Goal: Information Seeking & Learning: Learn about a topic

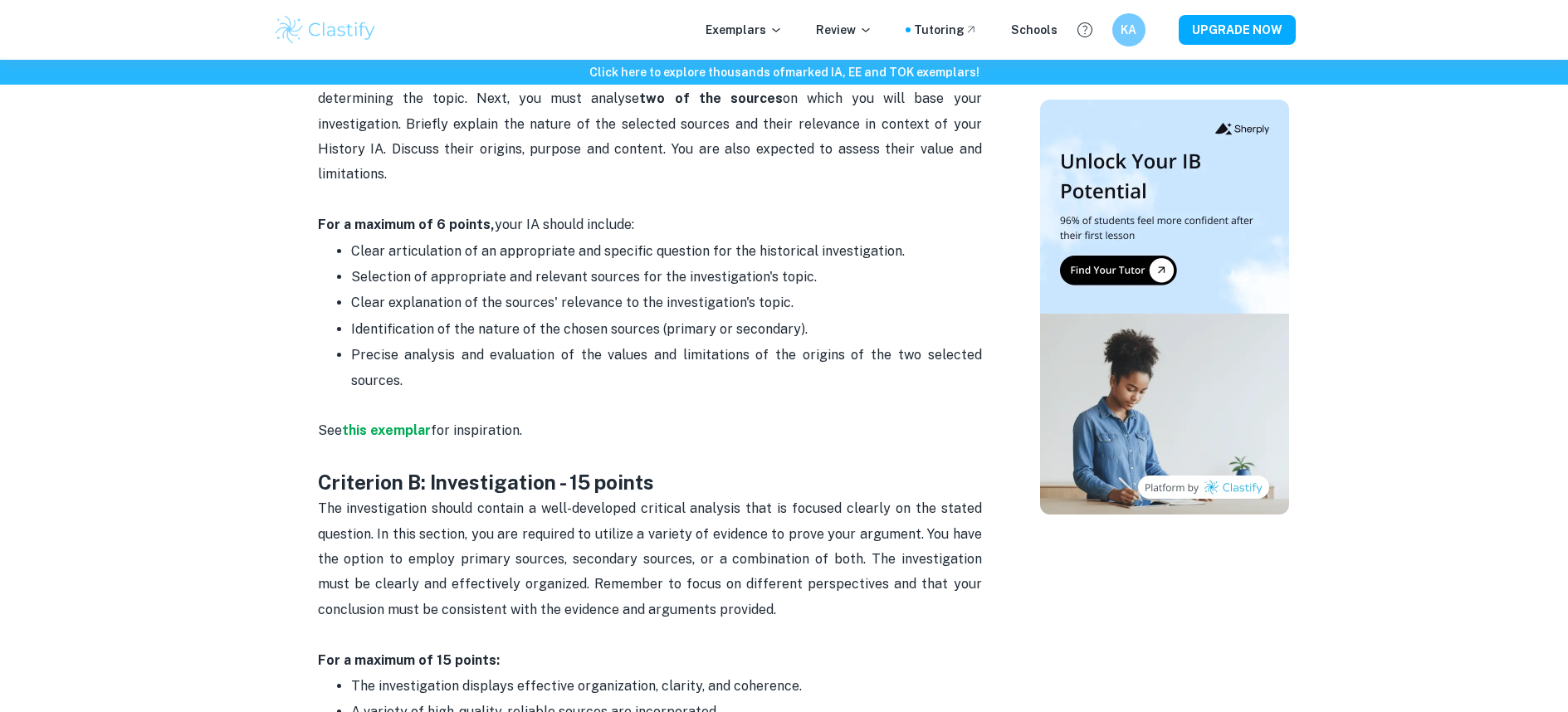
scroll to position [988, 0]
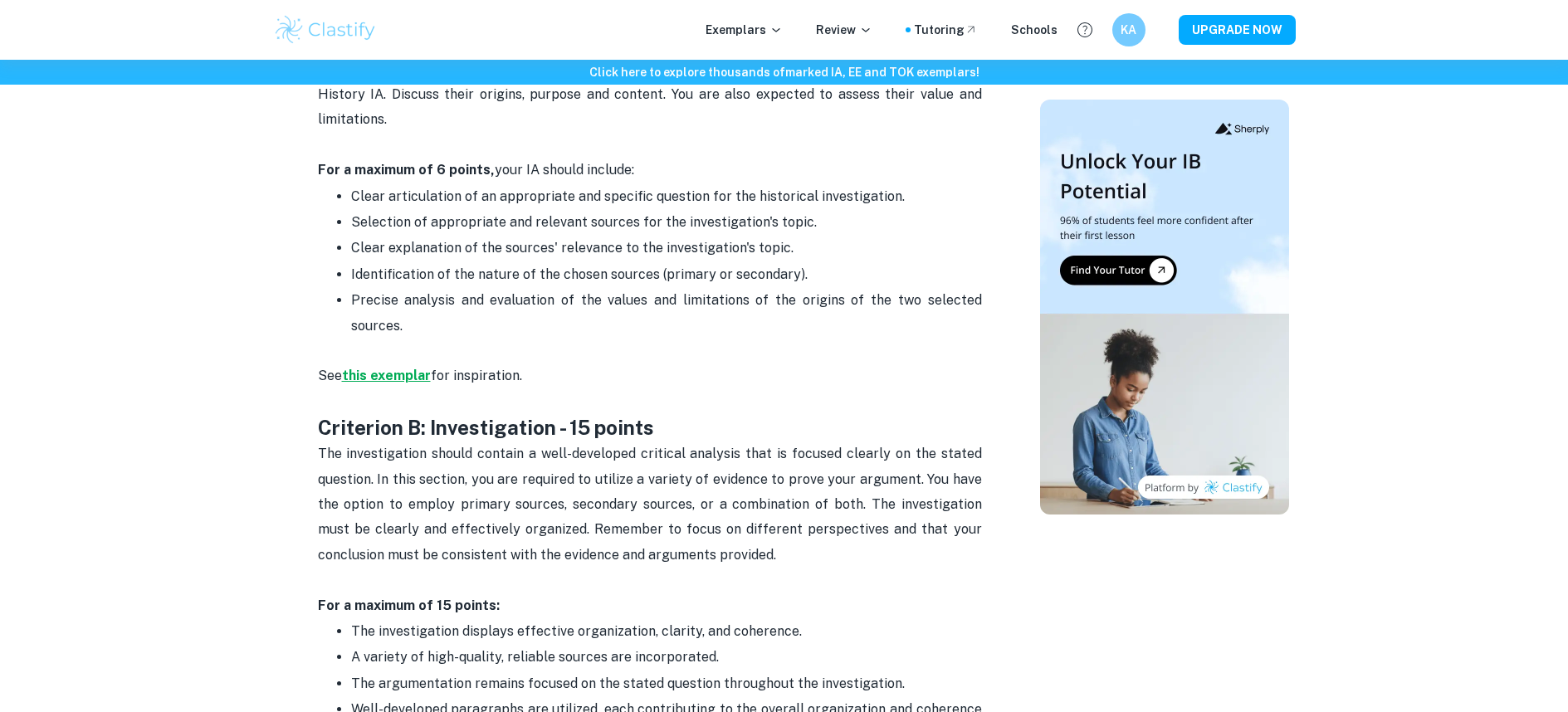
click at [387, 367] on strong "this exemplar" at bounding box center [387, 375] width 88 height 16
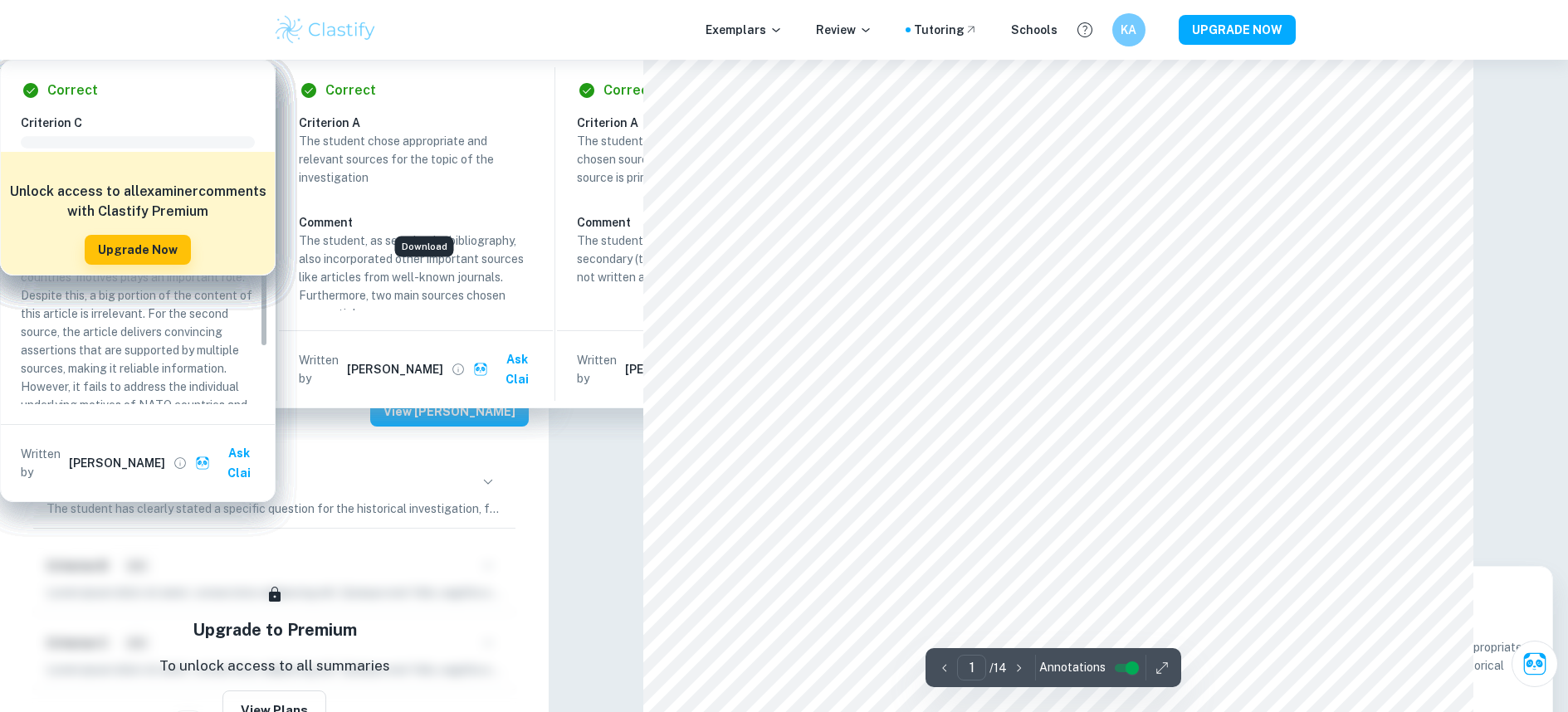
click at [424, 197] on icon "Download" at bounding box center [421, 203] width 11 height 14
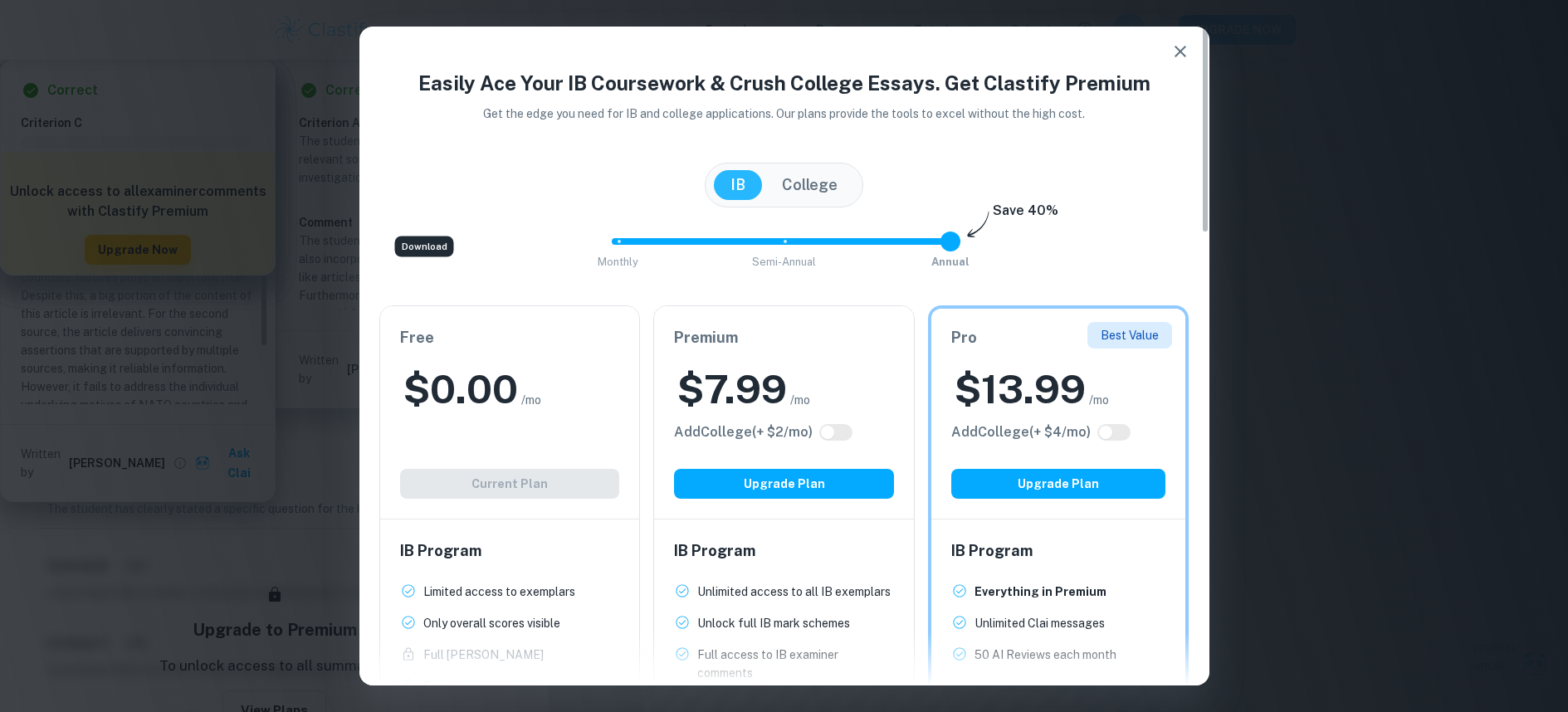
click at [1184, 55] on icon "button" at bounding box center [1180, 51] width 11 height 11
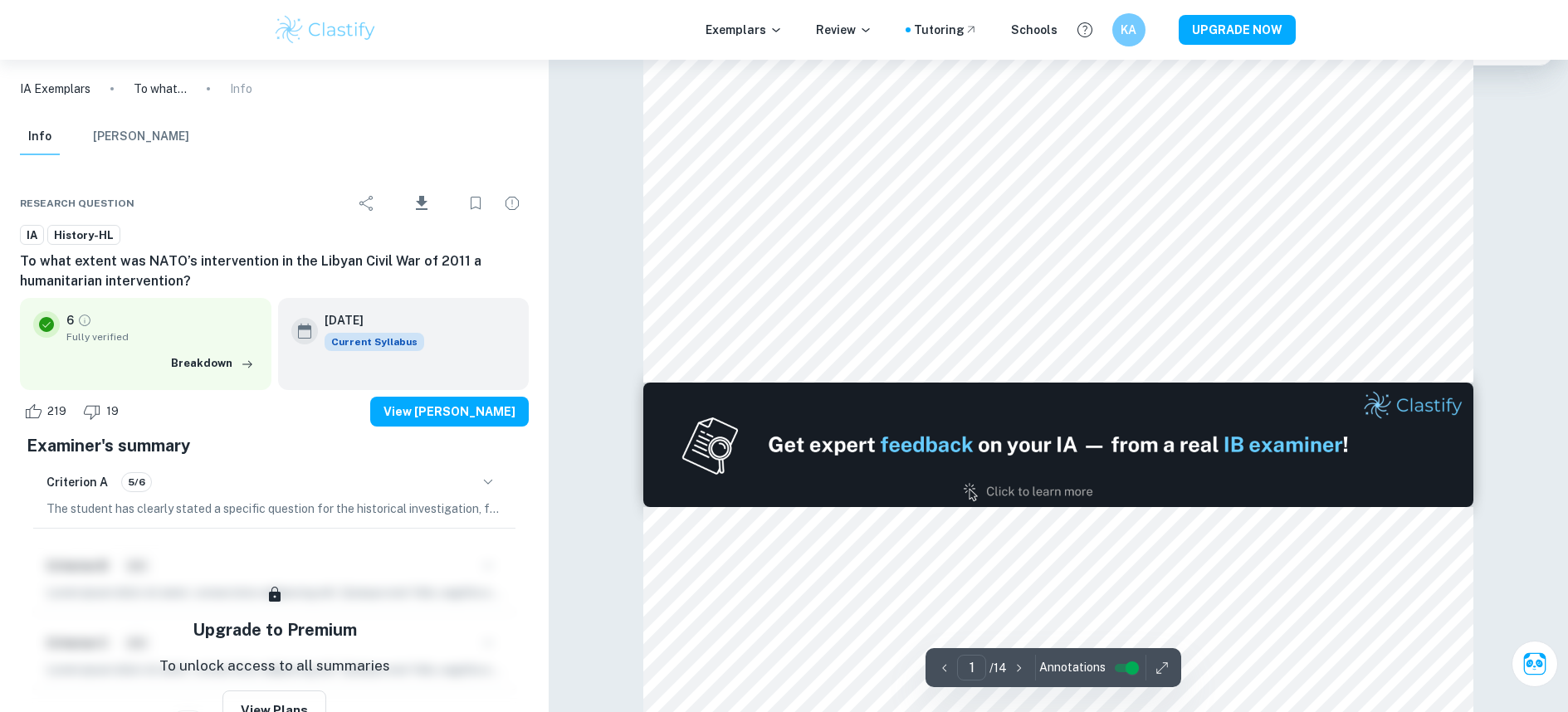
scroll to position [996, 0]
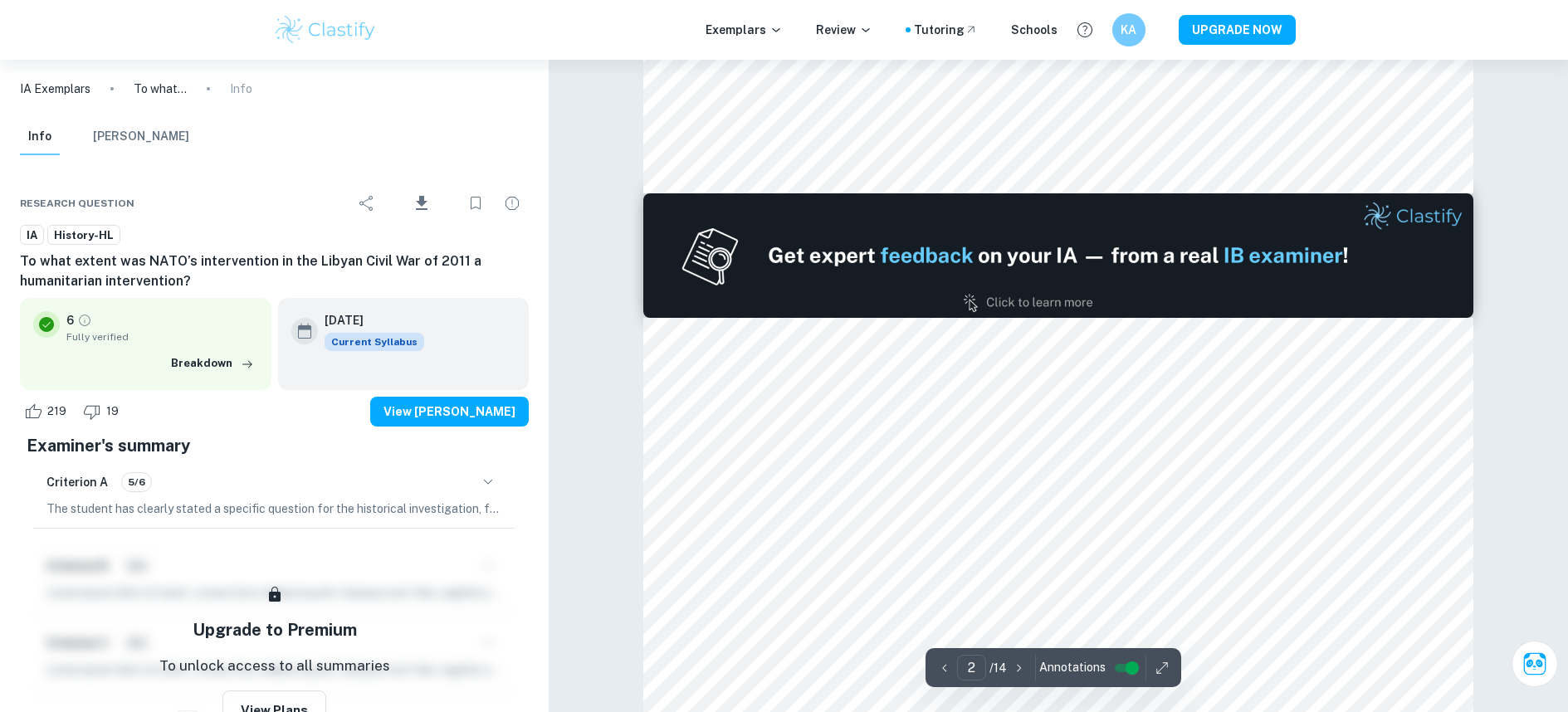
scroll to position [1040, 0]
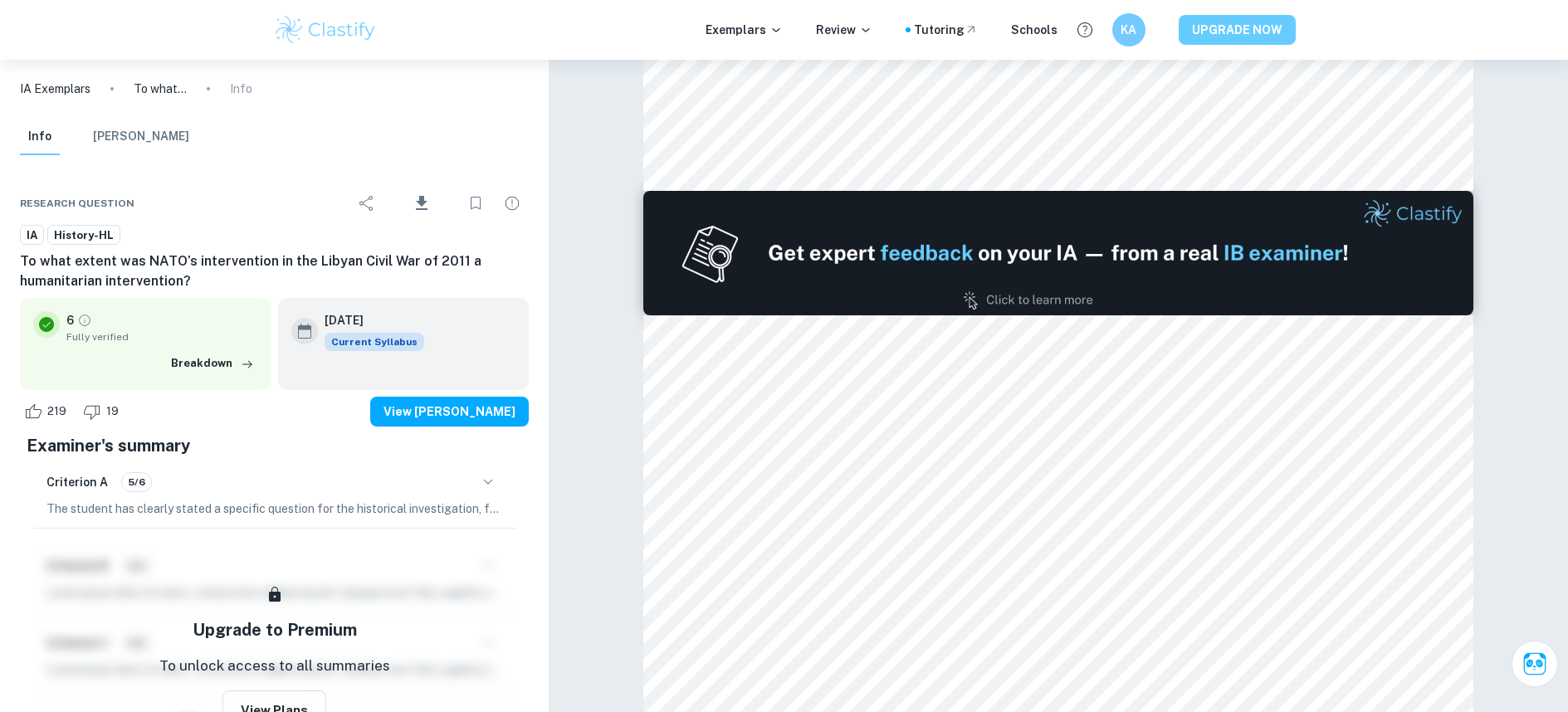
click at [1271, 30] on button "UPGRADE NOW" at bounding box center [1237, 29] width 117 height 29
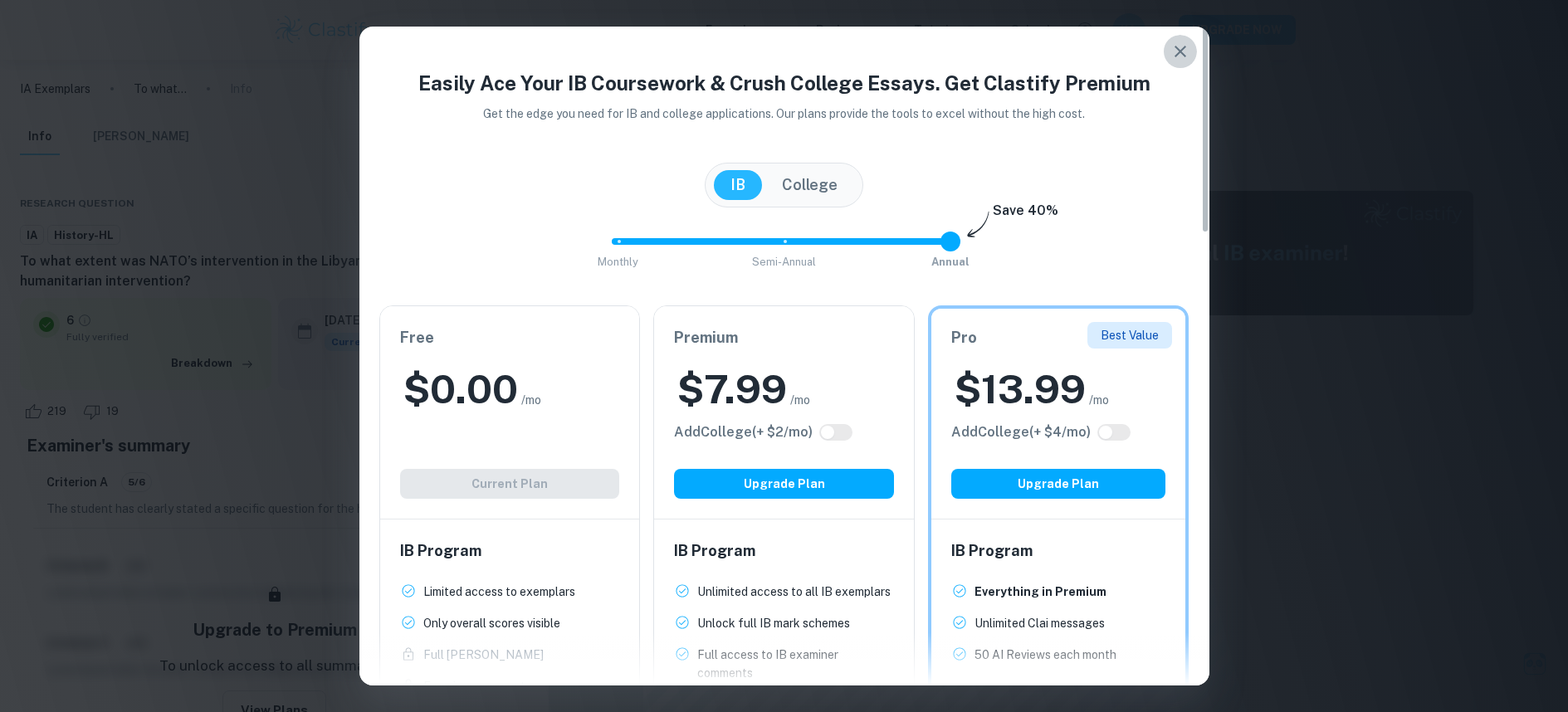
click at [1177, 61] on button "button" at bounding box center [1181, 51] width 33 height 33
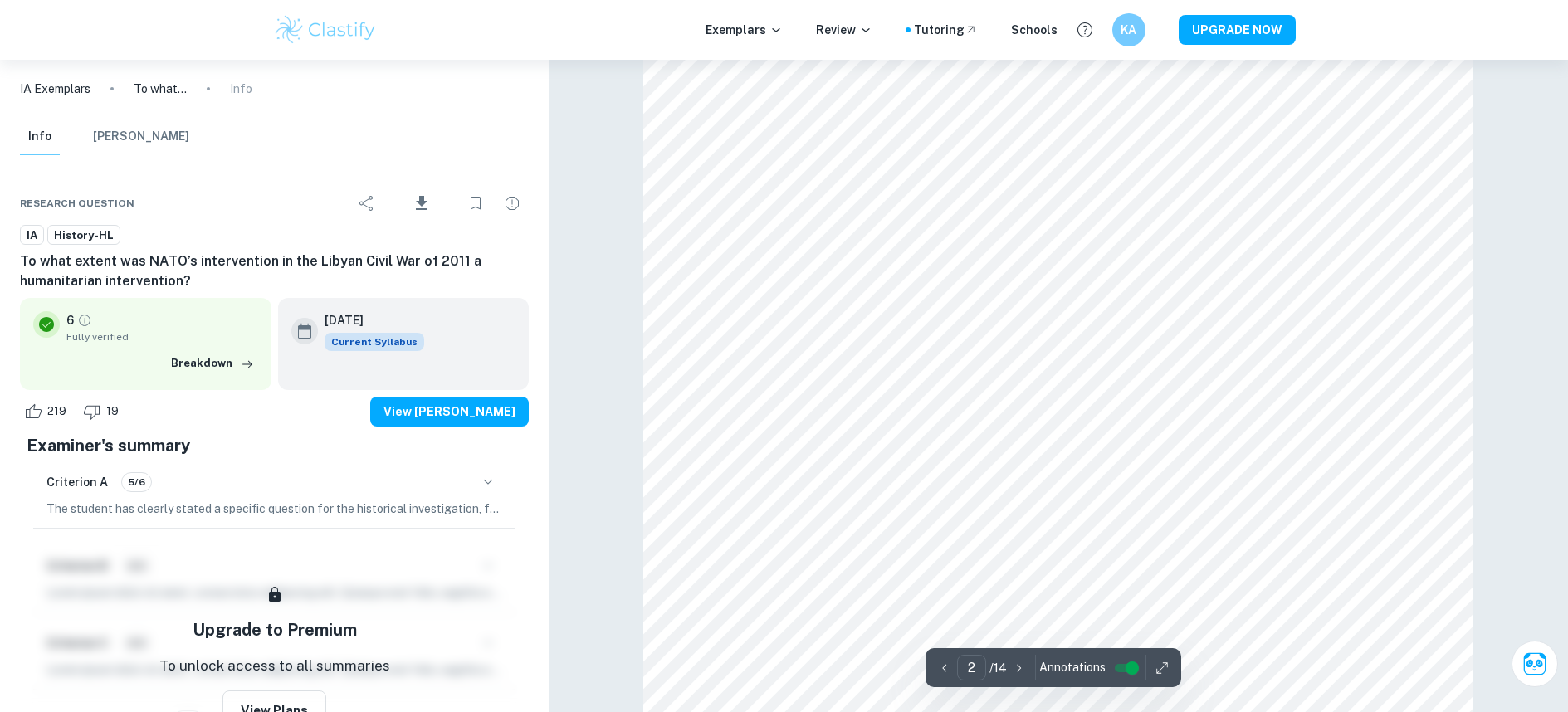
scroll to position [975, 0]
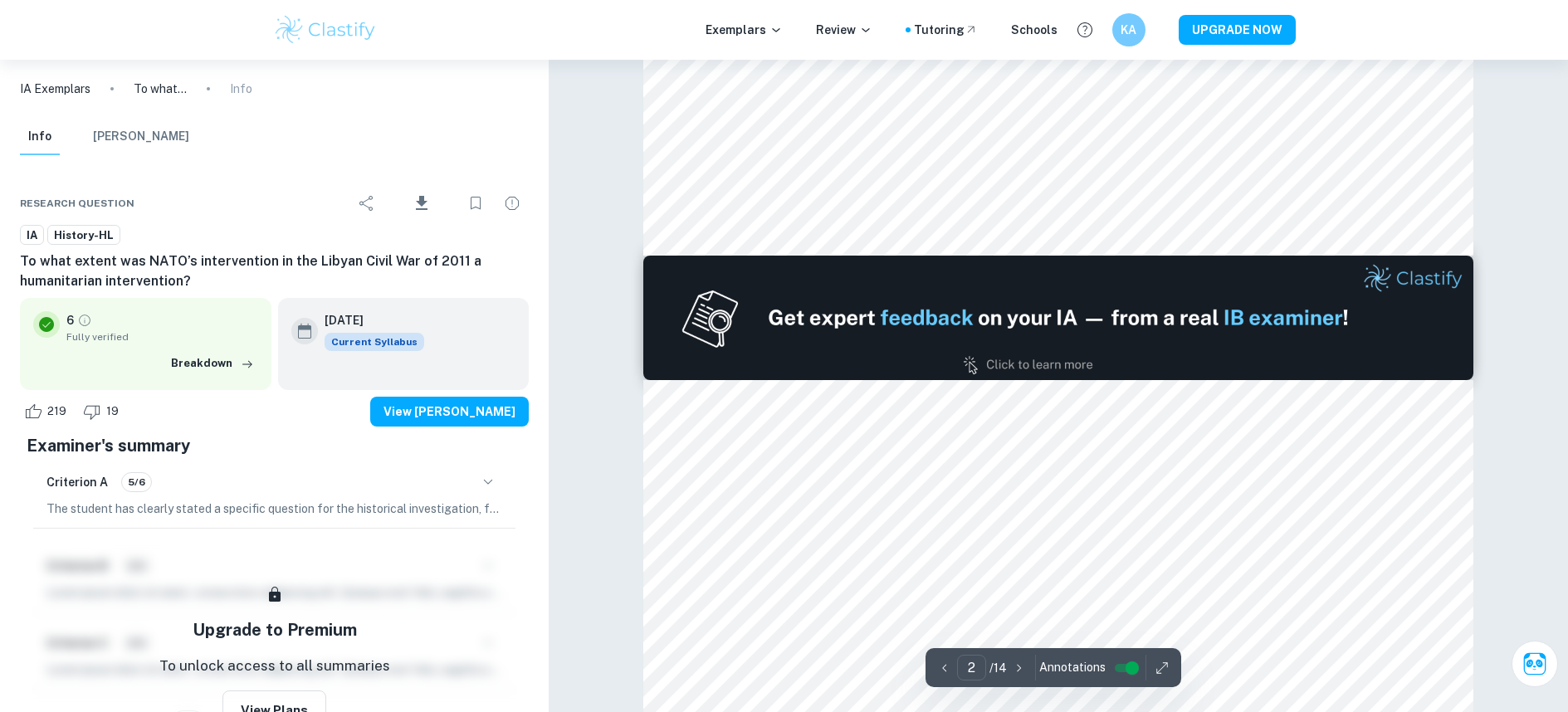
type input "1"
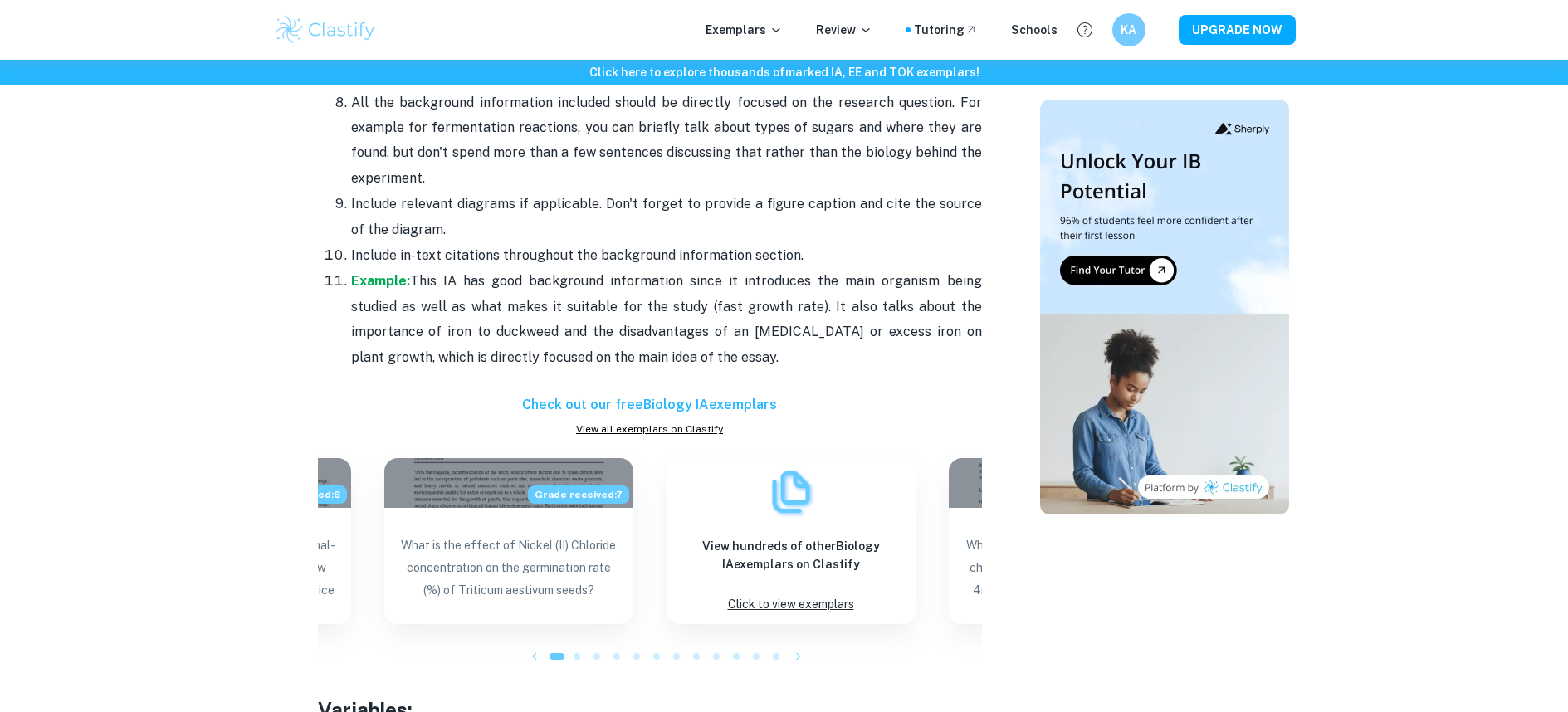
scroll to position [2389, 0]
click at [667, 434] on link "View all exemplars on Clastify" at bounding box center [650, 429] width 664 height 15
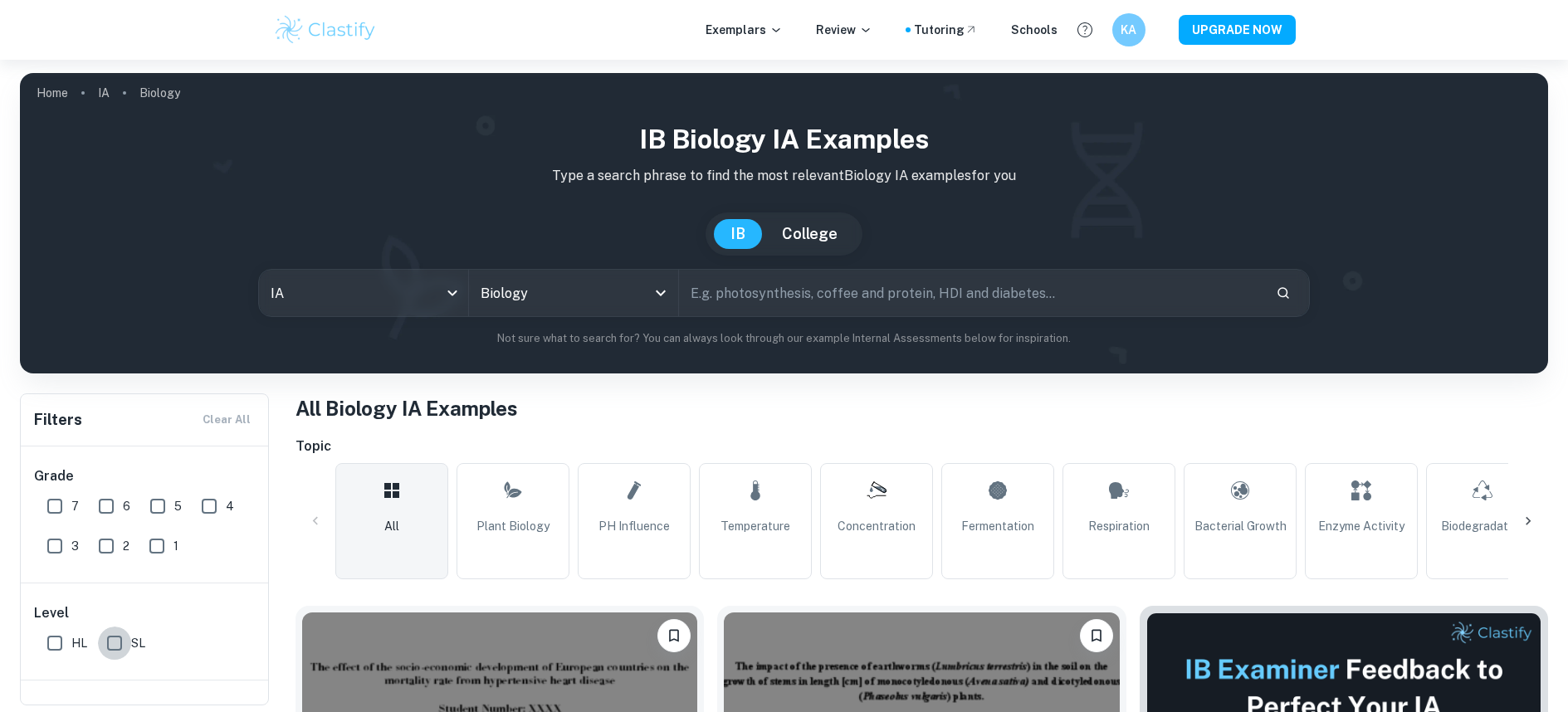
click at [118, 643] on input "SL" at bounding box center [114, 643] width 33 height 33
checkbox input "true"
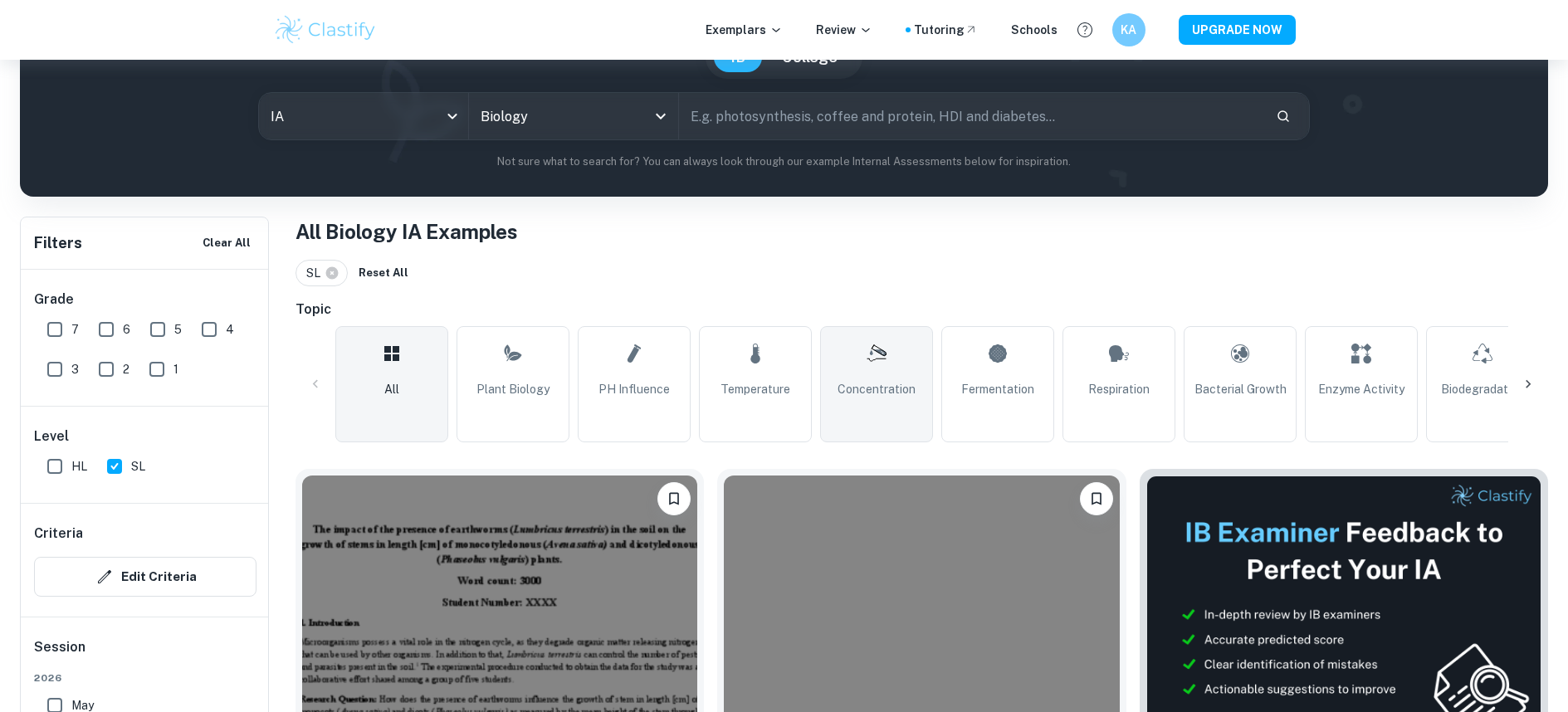
scroll to position [194, 0]
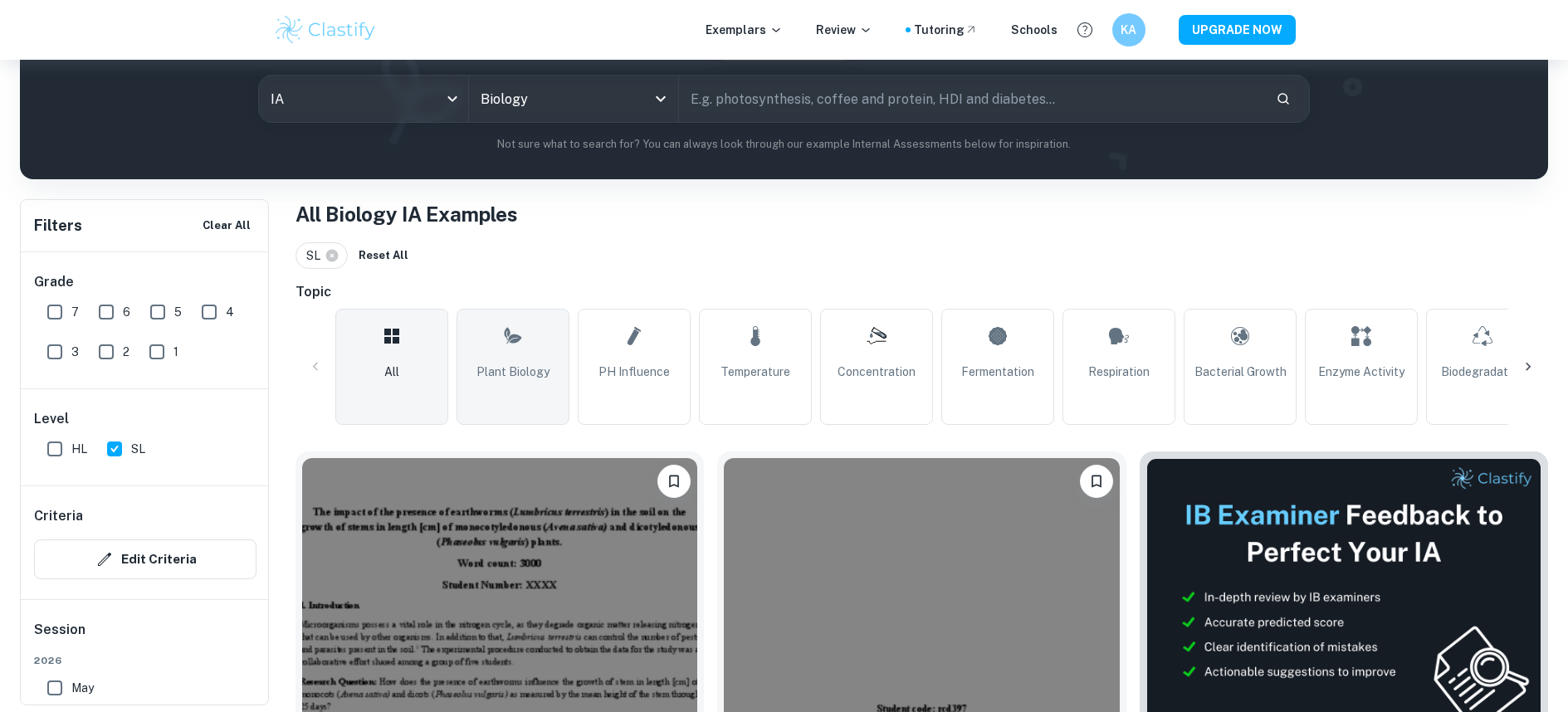
click at [554, 364] on link "Plant Biology" at bounding box center [513, 366] width 113 height 116
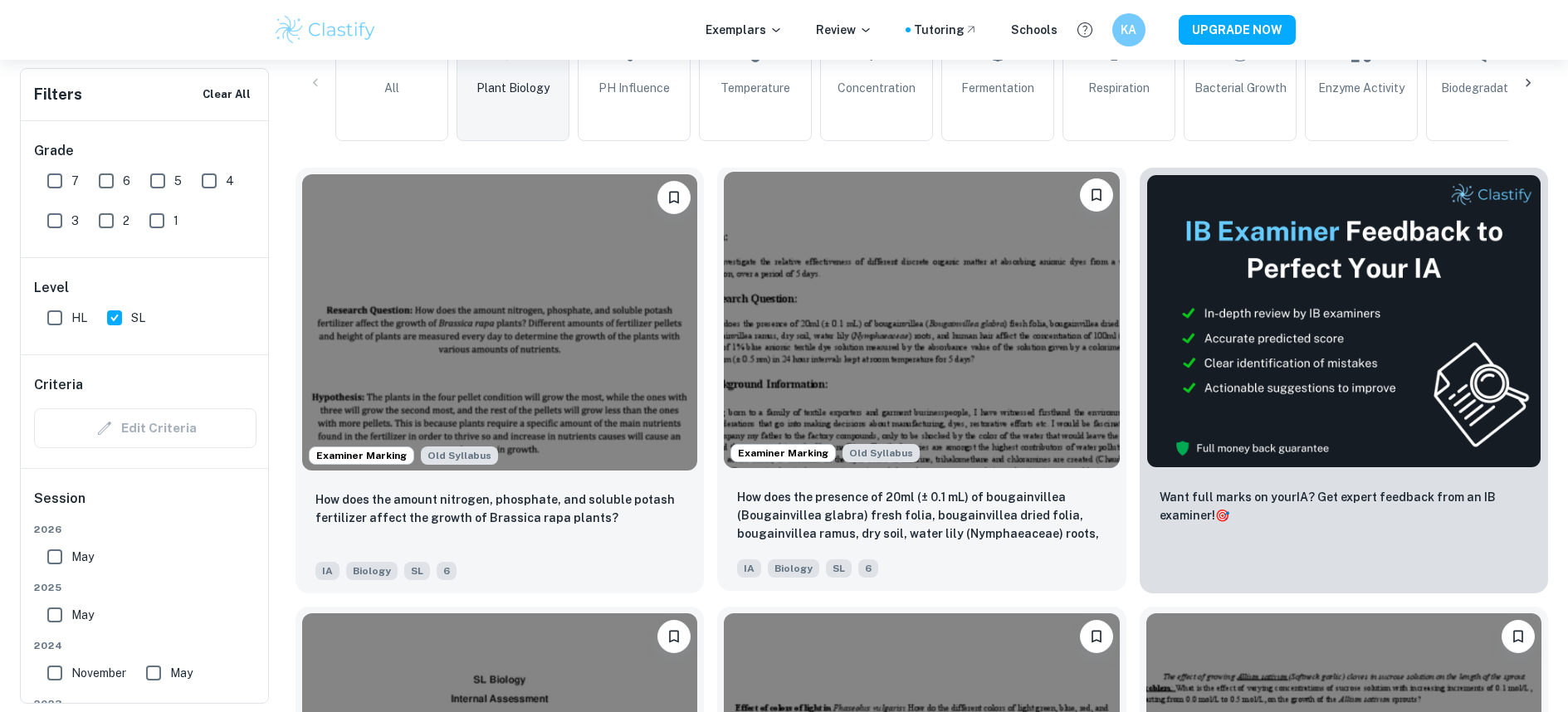
scroll to position [314, 0]
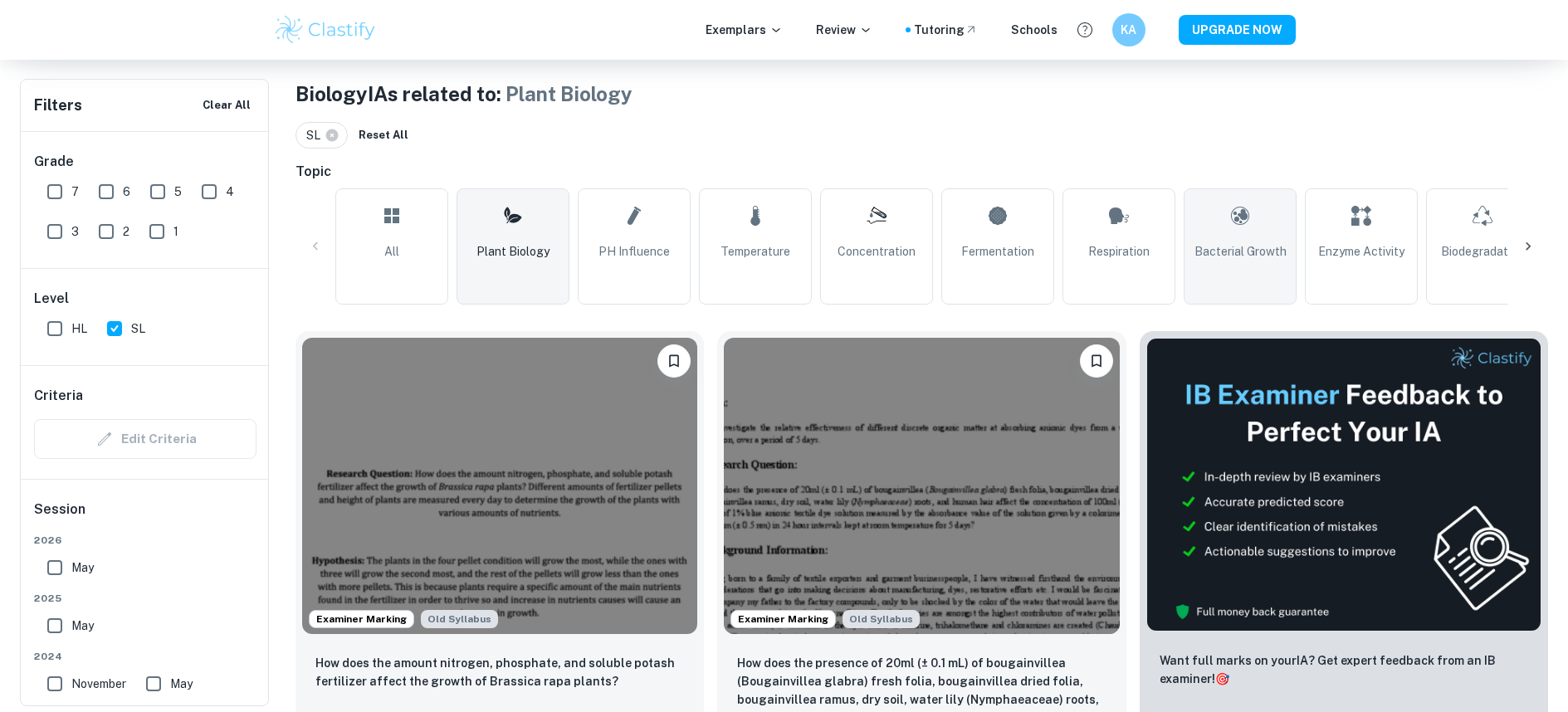
click at [1256, 247] on span "Bacterial Growth" at bounding box center [1240, 251] width 92 height 18
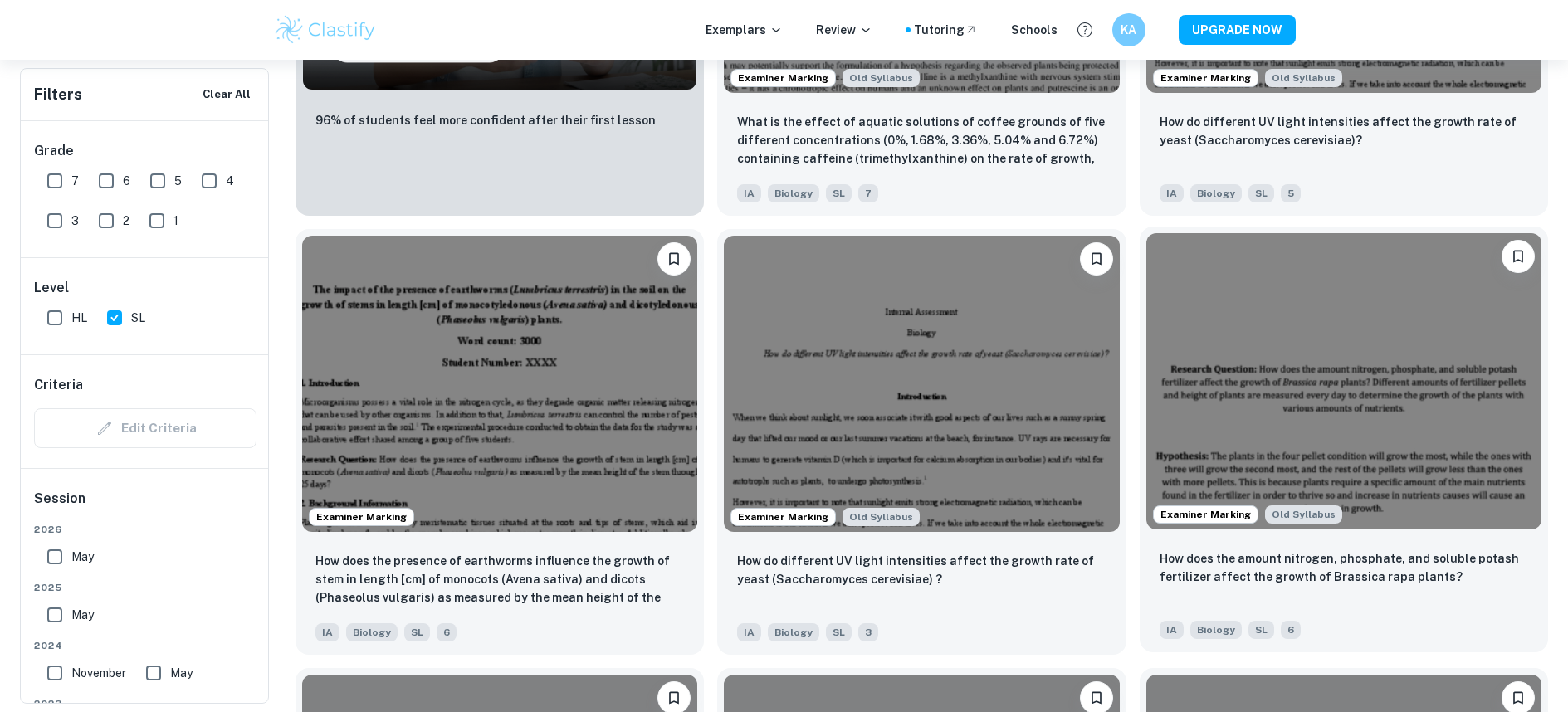
scroll to position [1964, 0]
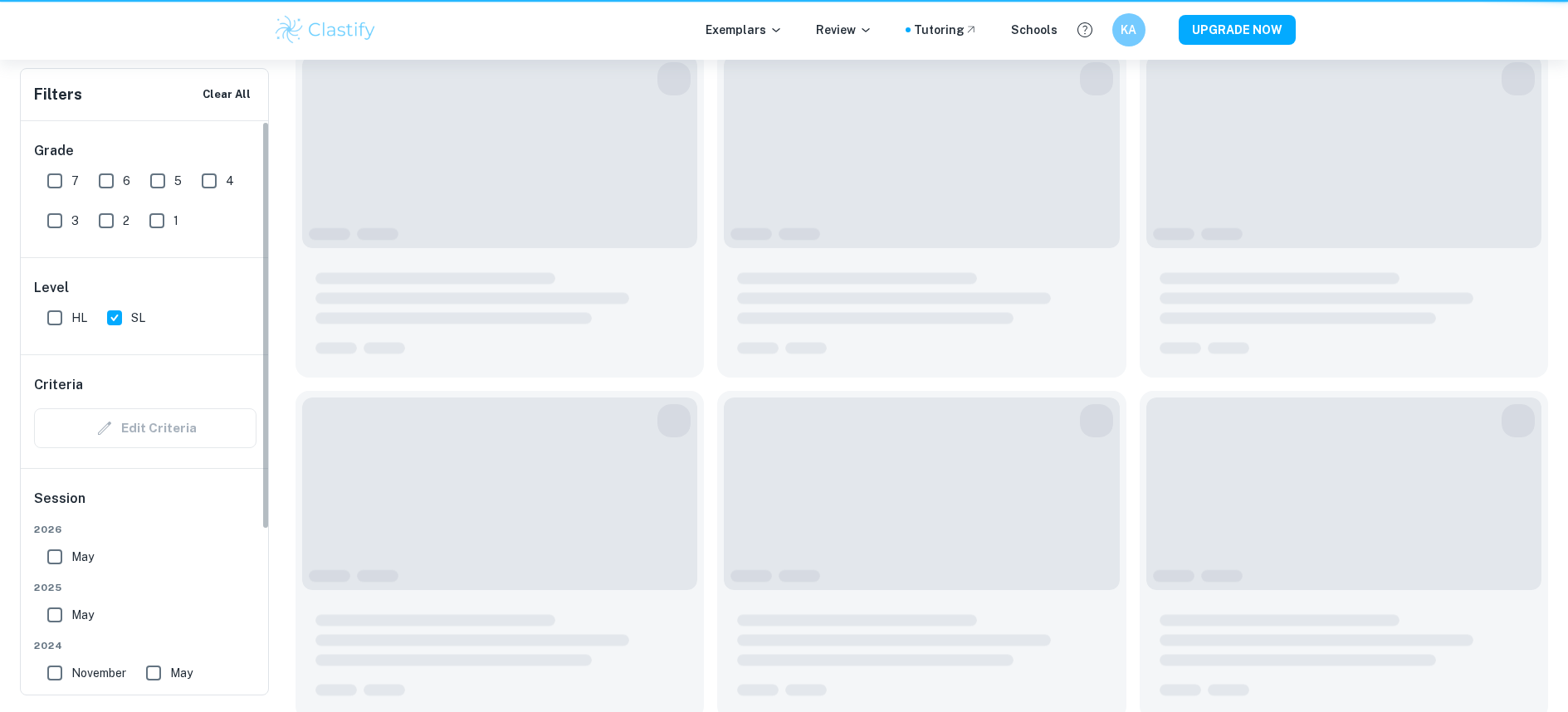
scroll to position [314, 0]
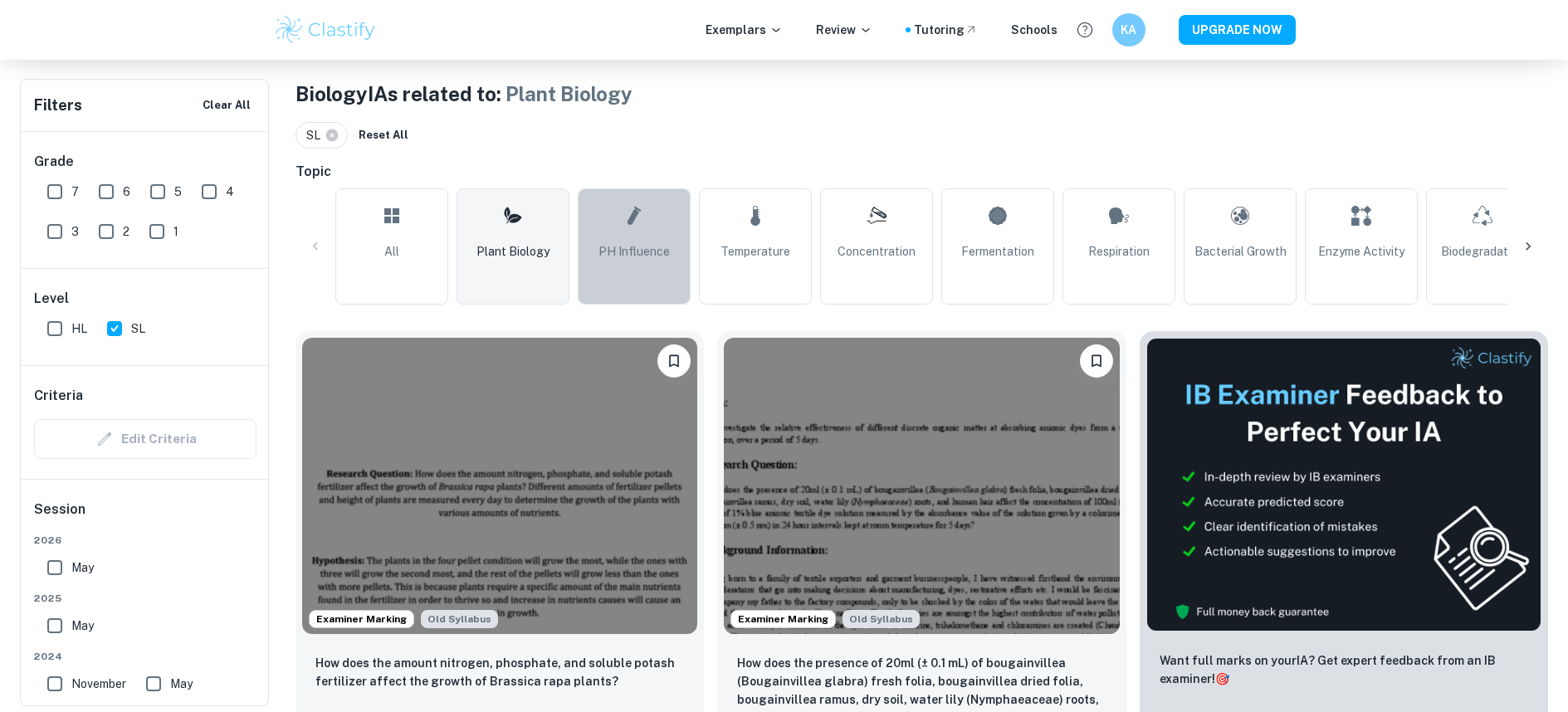
click at [670, 270] on link "pH Influence" at bounding box center [634, 246] width 113 height 116
type input "pH Influence"
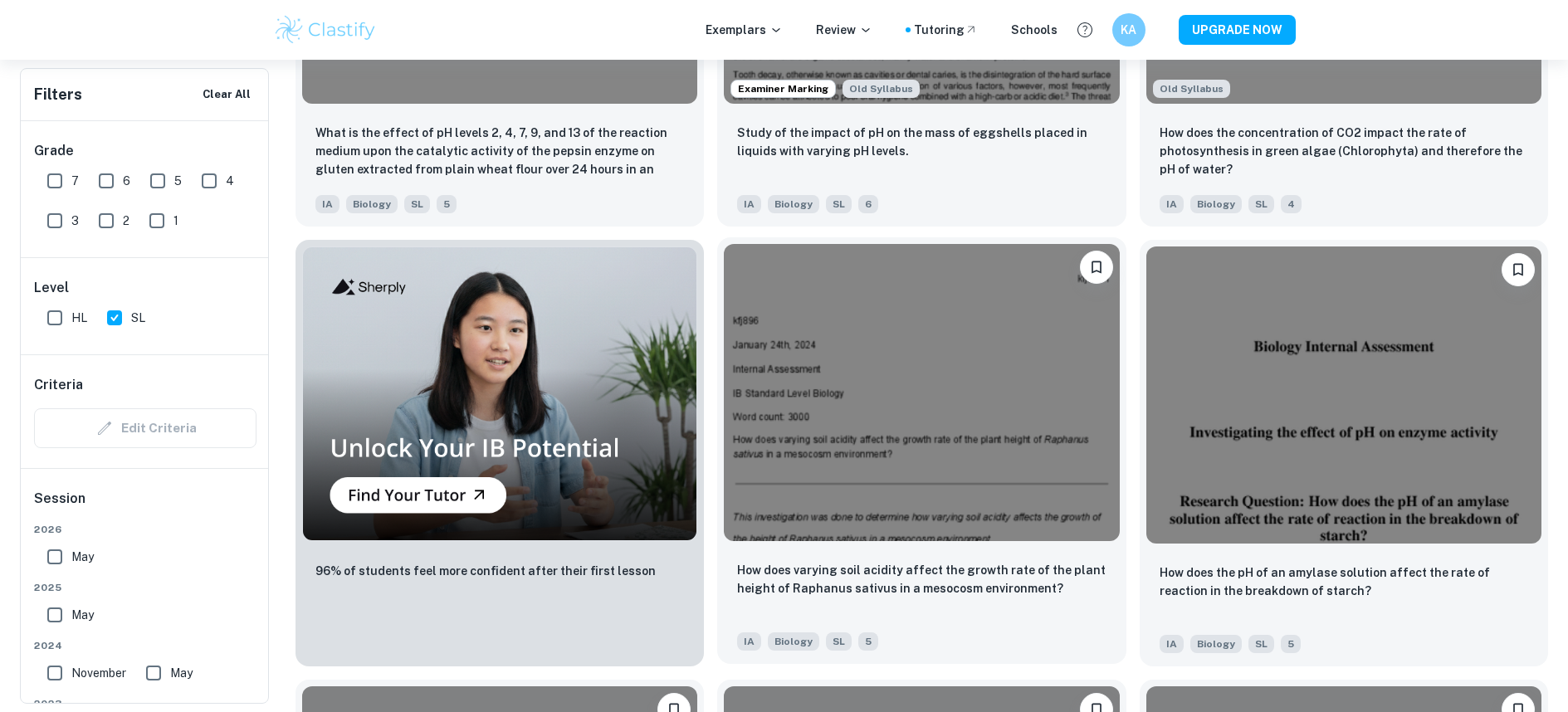
scroll to position [1368, 0]
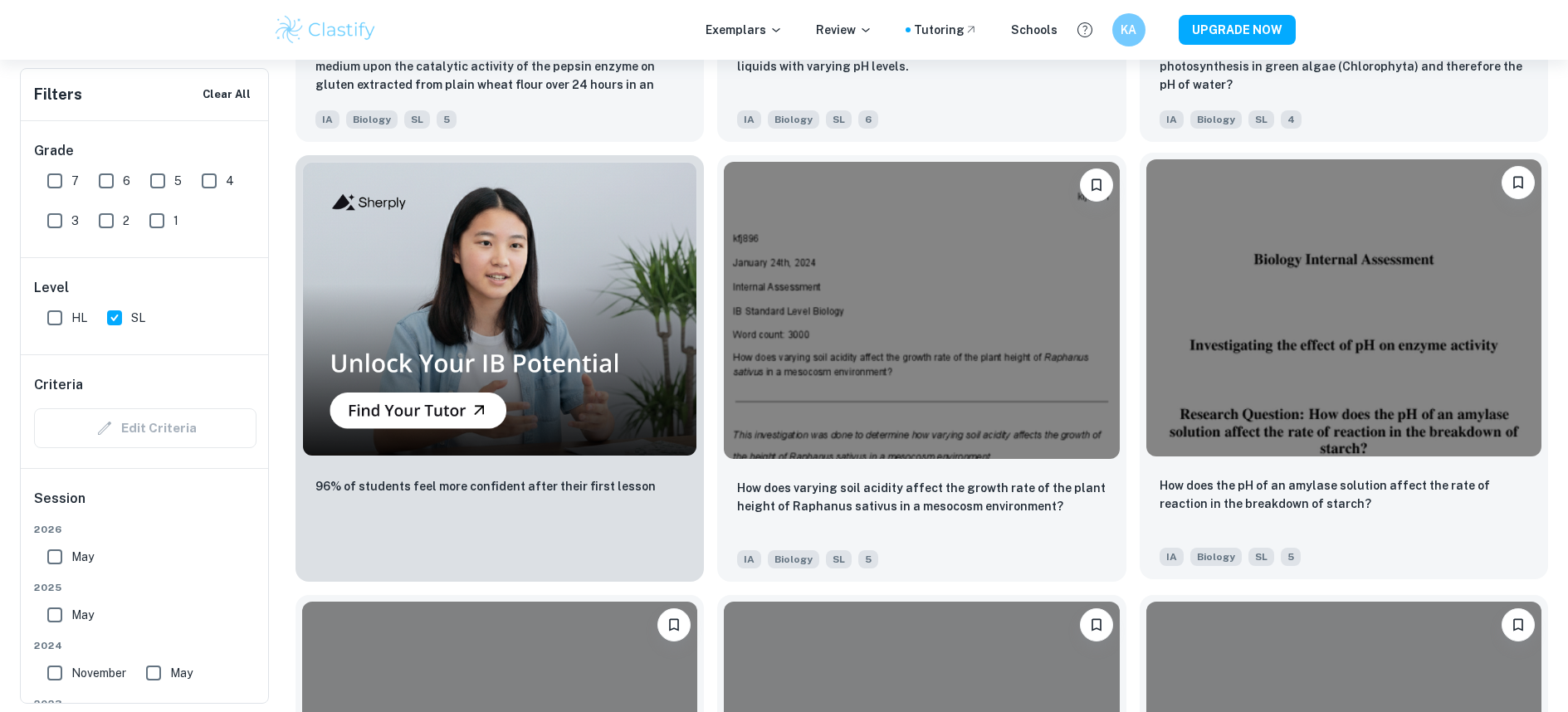
click at [1304, 292] on img at bounding box center [1344, 307] width 395 height 296
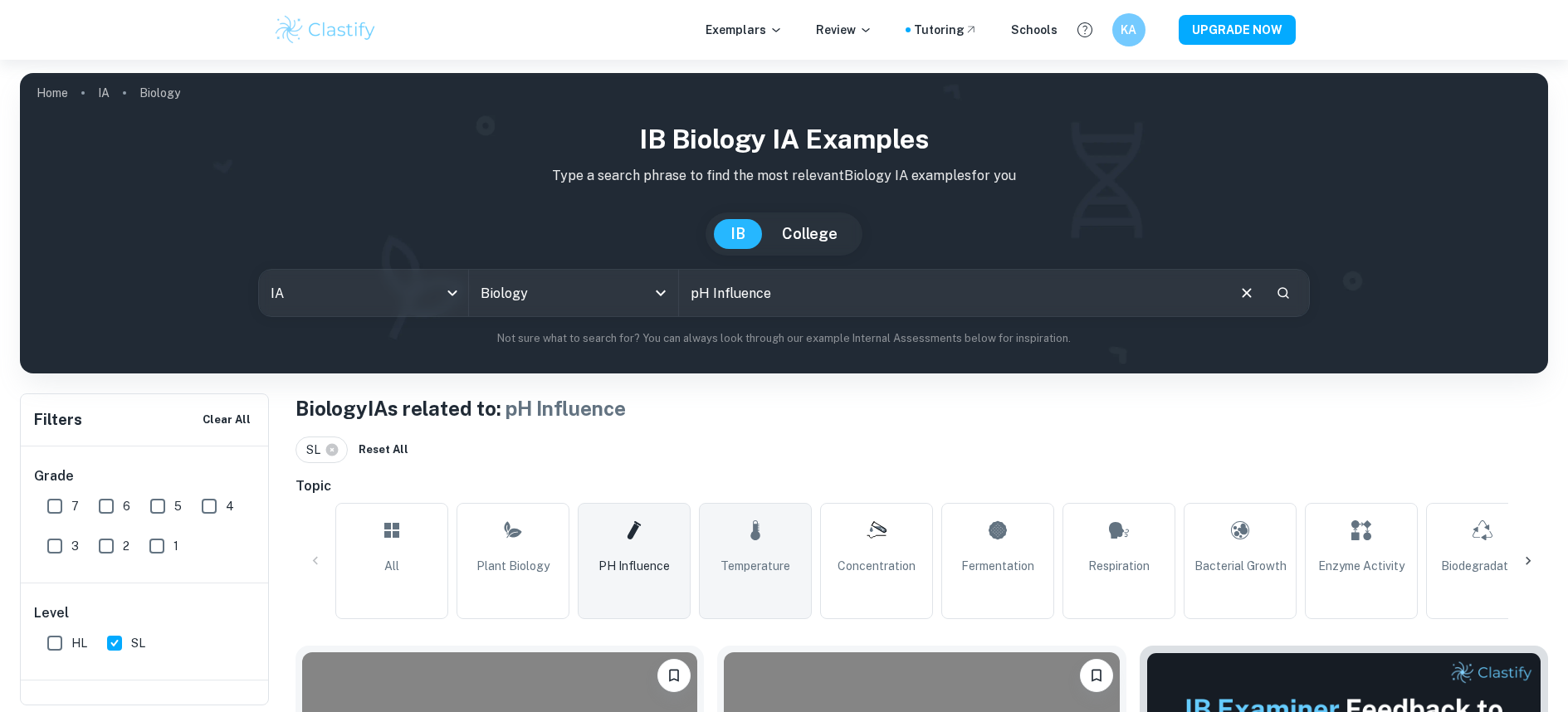
click at [795, 559] on link "Temperature" at bounding box center [755, 560] width 113 height 116
type input "Temperature"
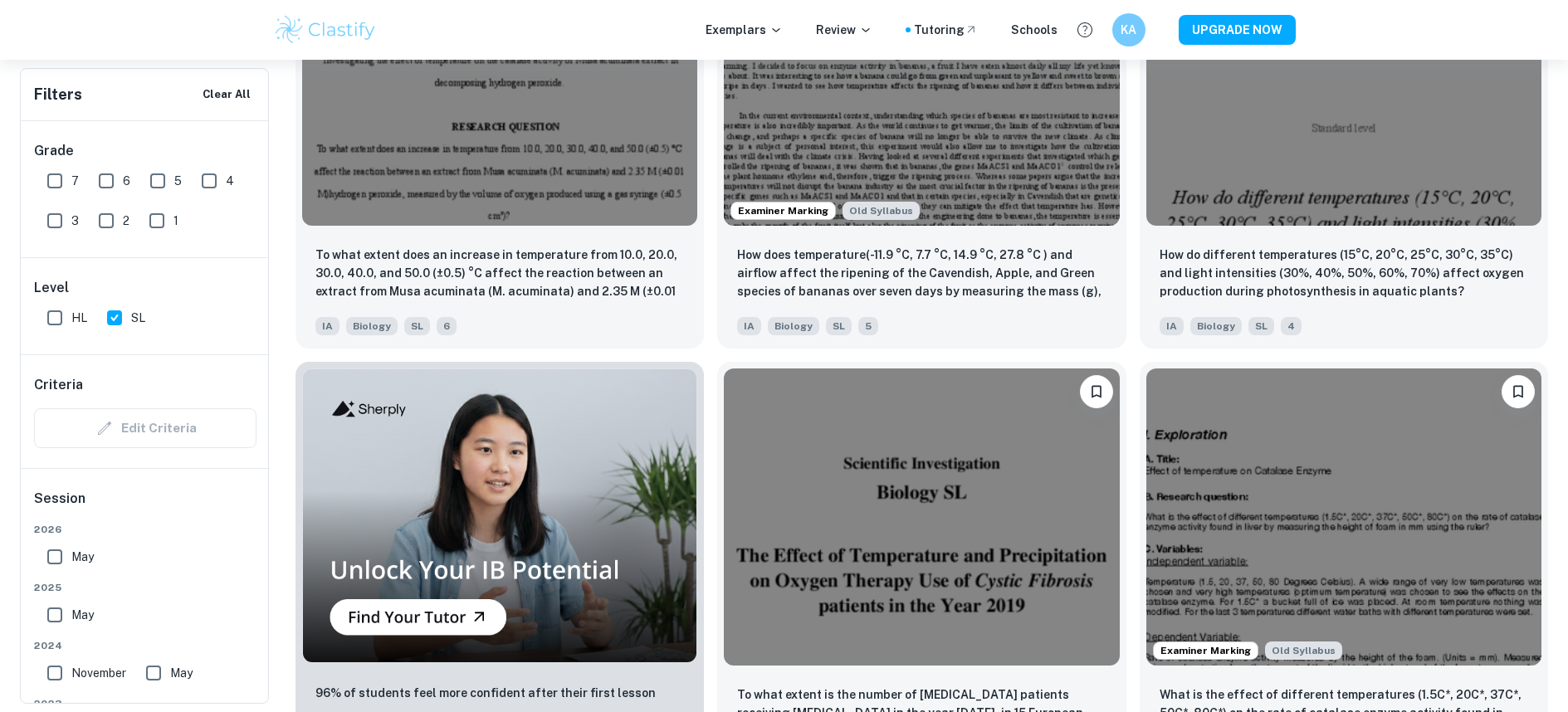
scroll to position [1261, 0]
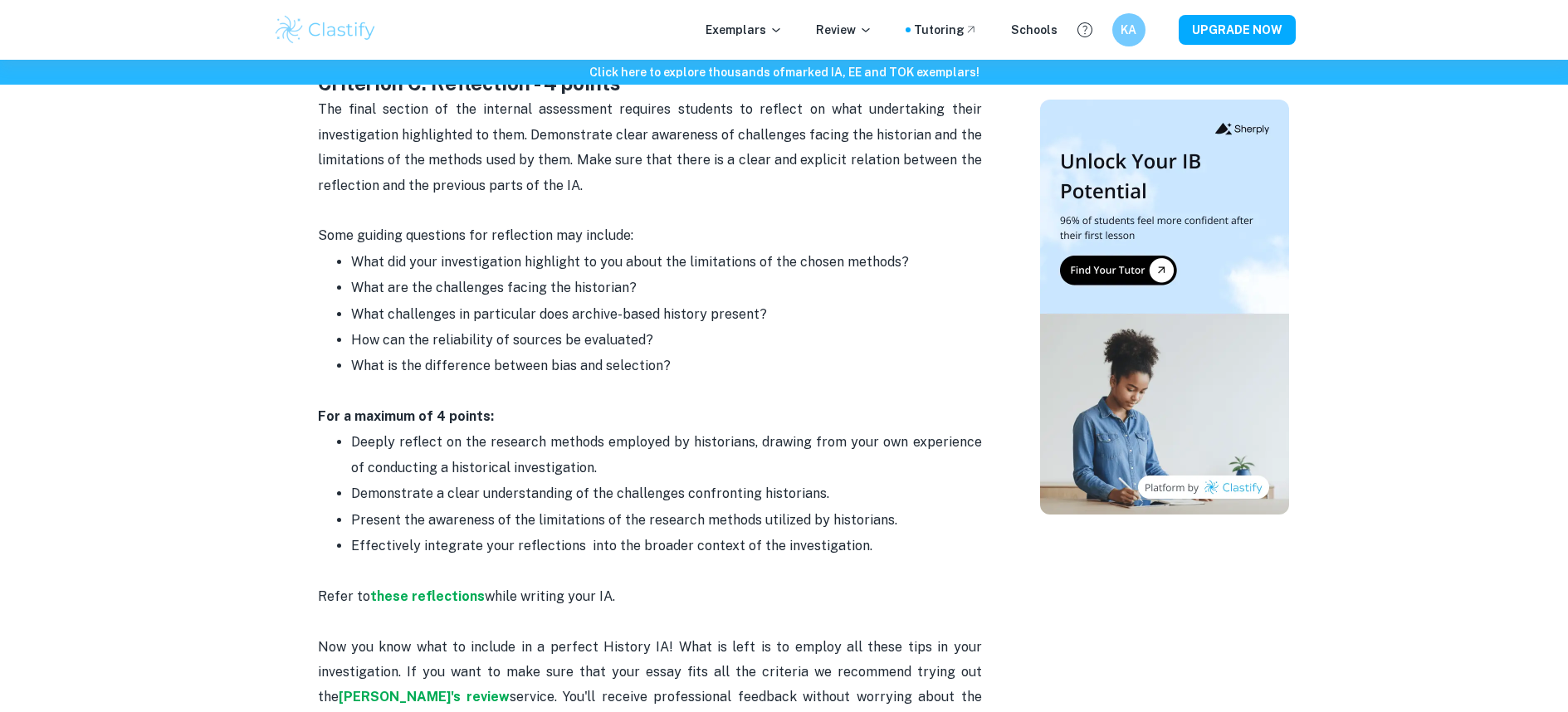
scroll to position [2093, 0]
click at [450, 586] on strong "these reflections" at bounding box center [427, 594] width 114 height 16
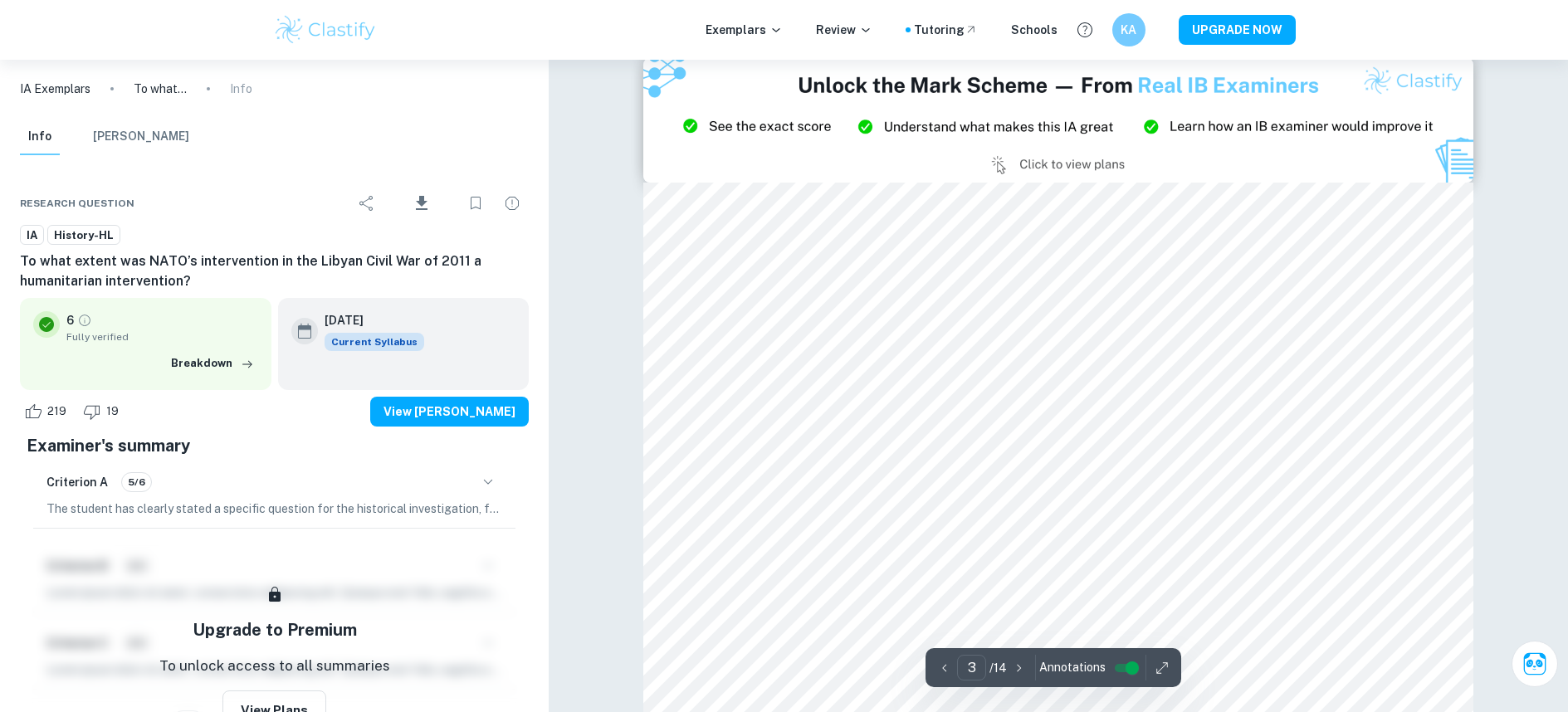
scroll to position [2469, 0]
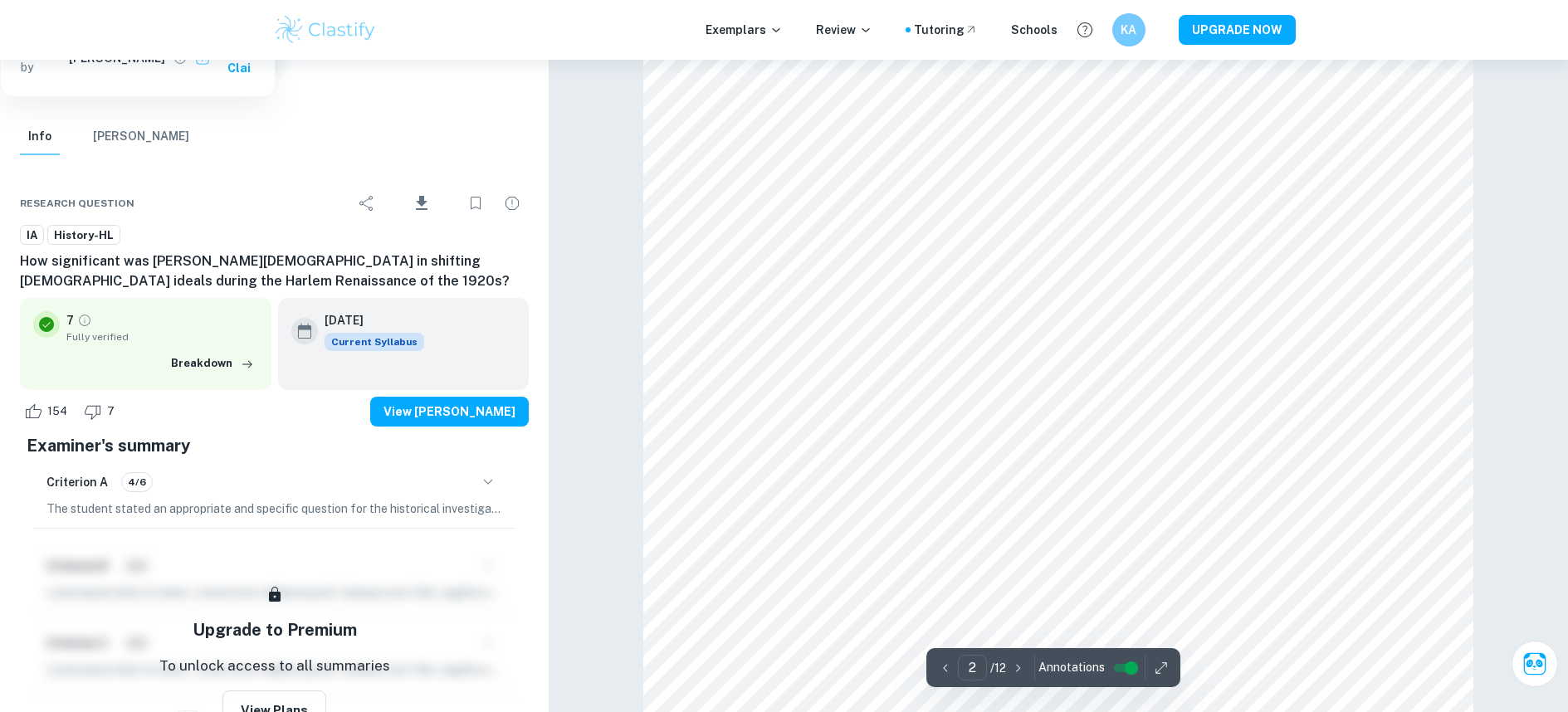
type input "1"
